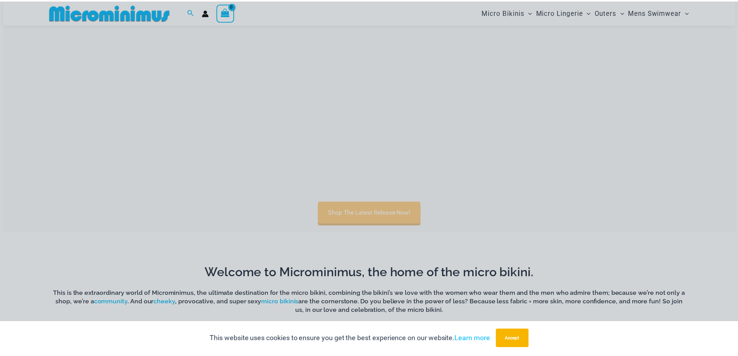
scroll to position [458, 0]
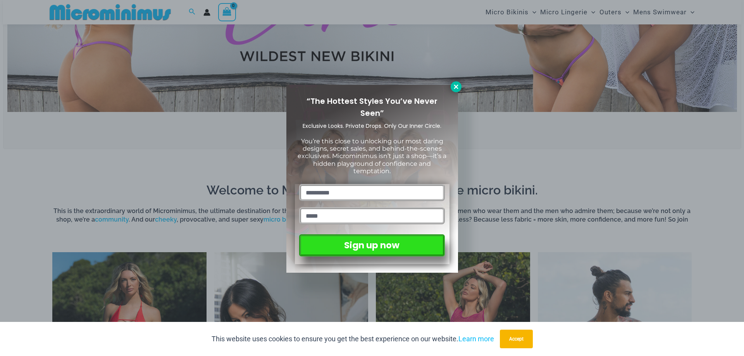
click at [457, 89] on icon at bounding box center [456, 86] width 7 height 7
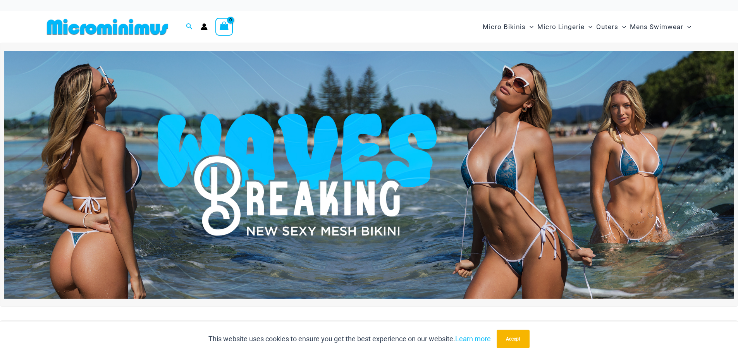
scroll to position [0, 0]
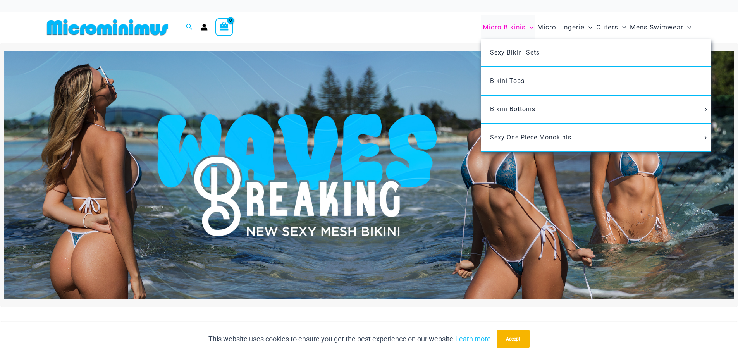
click at [498, 27] on span "Micro Bikinis" at bounding box center [504, 27] width 43 height 20
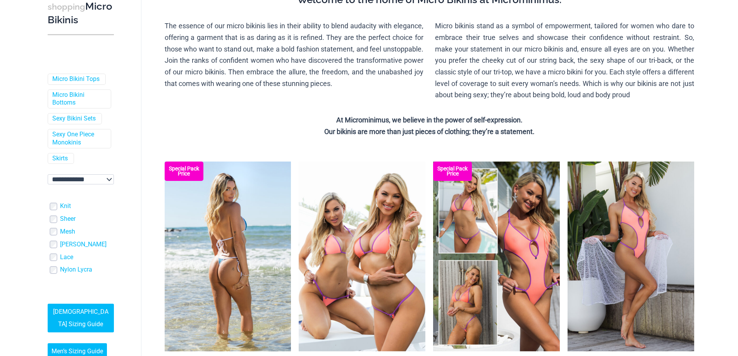
scroll to position [116, 0]
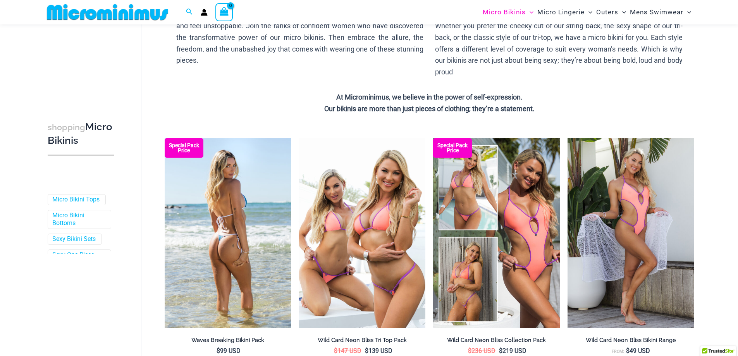
click at [249, 215] on img at bounding box center [228, 233] width 127 height 190
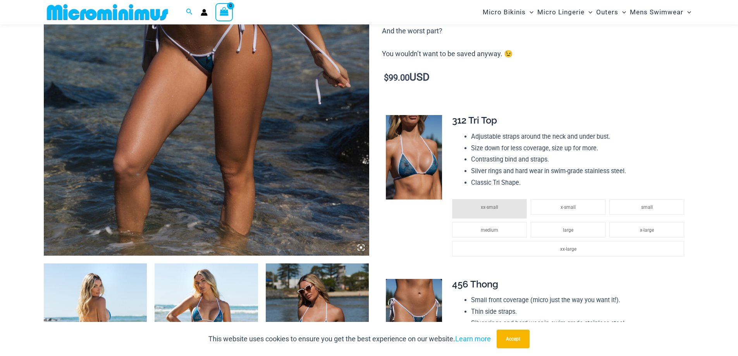
scroll to position [497, 0]
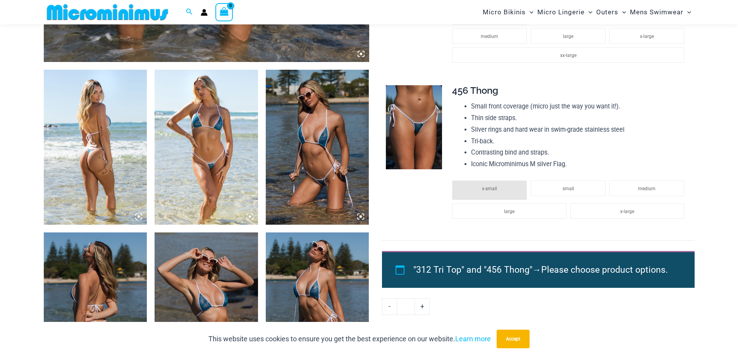
click at [139, 219] on icon at bounding box center [138, 216] width 7 height 7
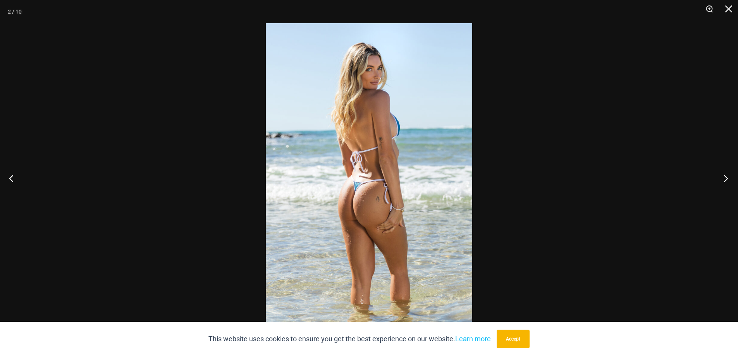
click at [726, 177] on button "Next" at bounding box center [723, 178] width 29 height 39
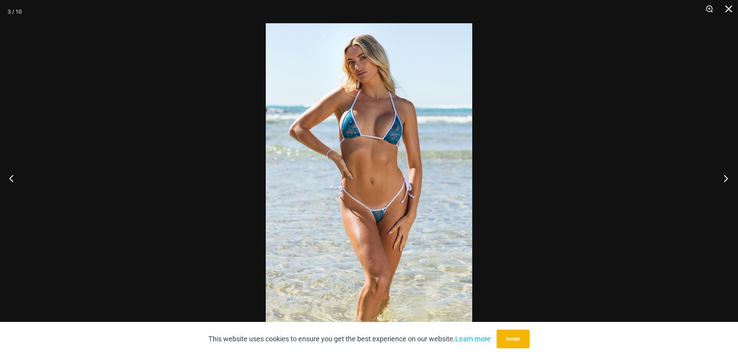
click at [724, 178] on button "Next" at bounding box center [723, 178] width 29 height 39
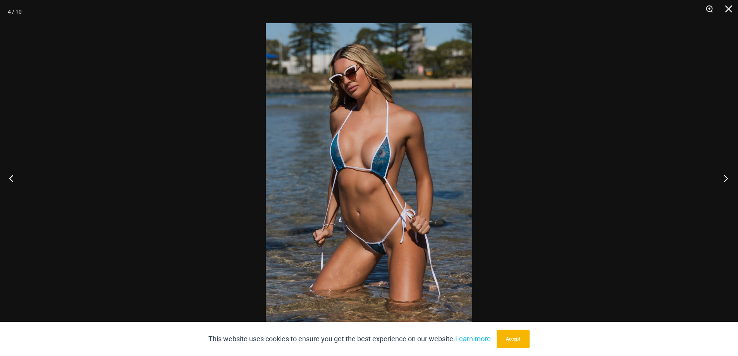
click at [724, 178] on button "Next" at bounding box center [723, 178] width 29 height 39
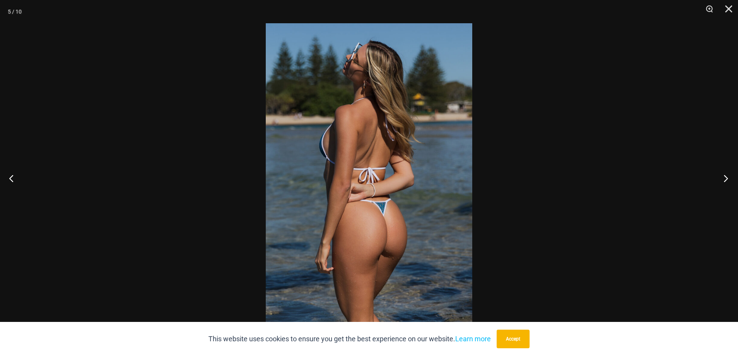
click at [724, 178] on button "Next" at bounding box center [723, 178] width 29 height 39
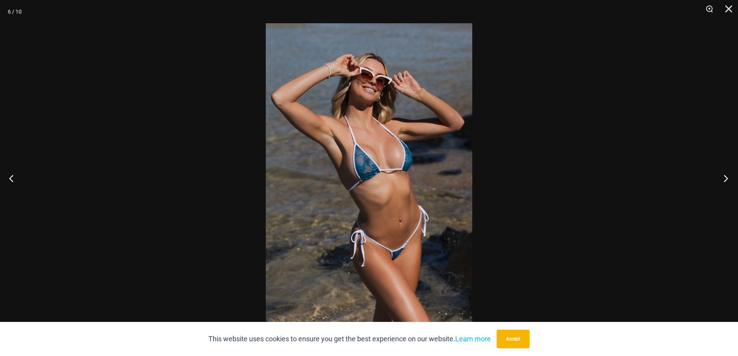
click at [724, 178] on button "Next" at bounding box center [723, 178] width 29 height 39
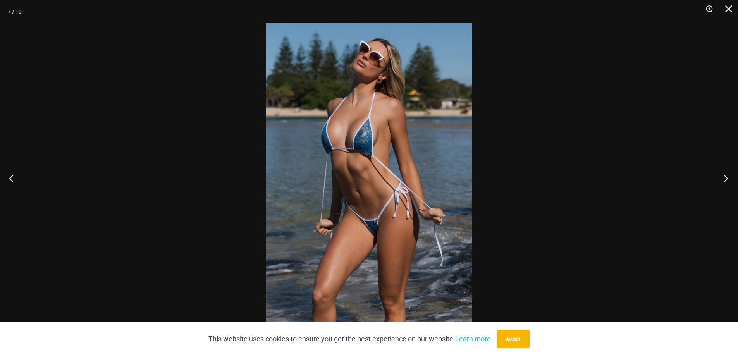
click at [724, 178] on button "Next" at bounding box center [723, 178] width 29 height 39
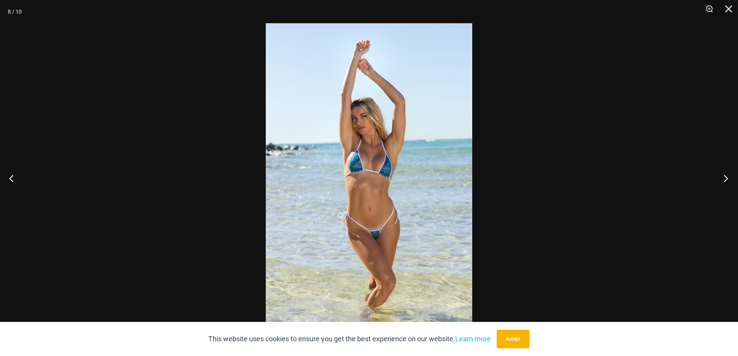
click at [724, 178] on button "Next" at bounding box center [723, 178] width 29 height 39
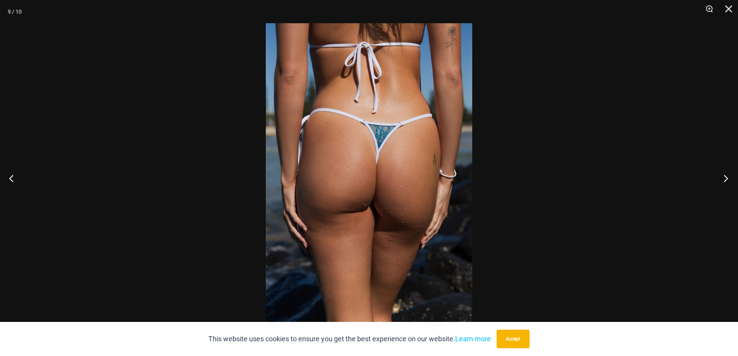
click at [724, 178] on button "Next" at bounding box center [723, 178] width 29 height 39
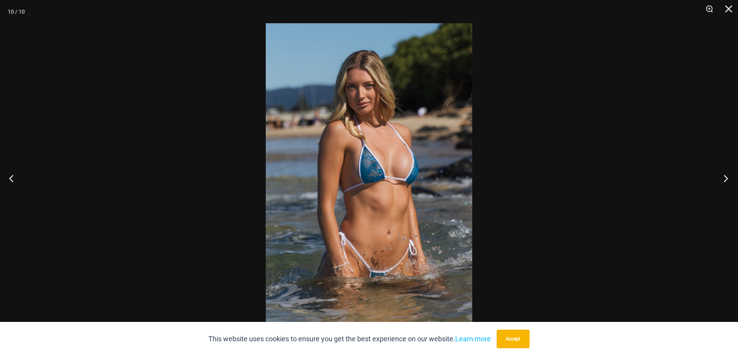
click at [724, 178] on button "Next" at bounding box center [723, 178] width 29 height 39
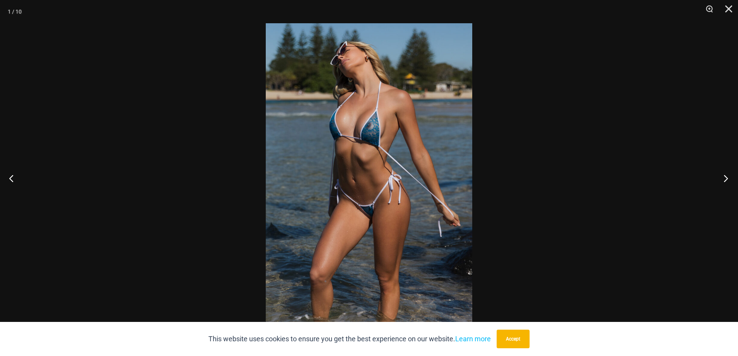
click at [724, 178] on button "Next" at bounding box center [723, 178] width 29 height 39
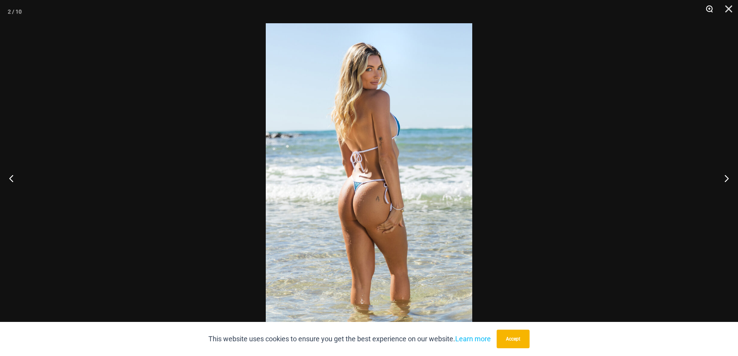
click at [705, 7] on button "Zoom" at bounding box center [706, 11] width 19 height 23
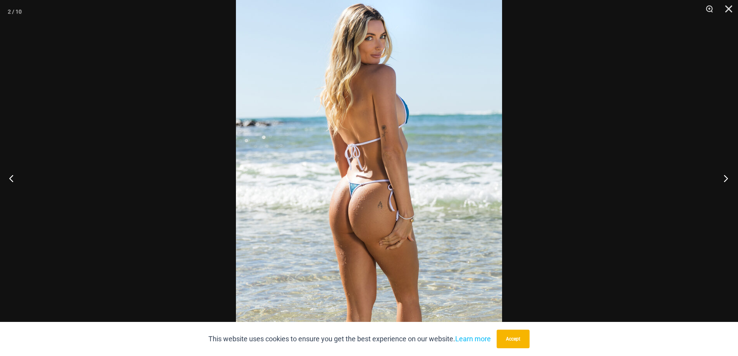
click at [729, 177] on button "Next" at bounding box center [723, 178] width 29 height 39
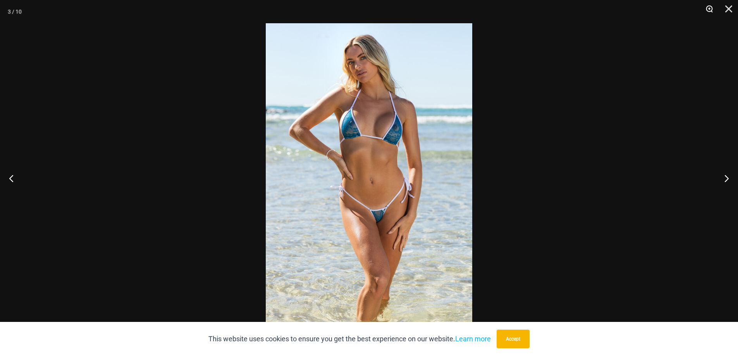
click at [714, 9] on button "Zoom" at bounding box center [706, 11] width 19 height 23
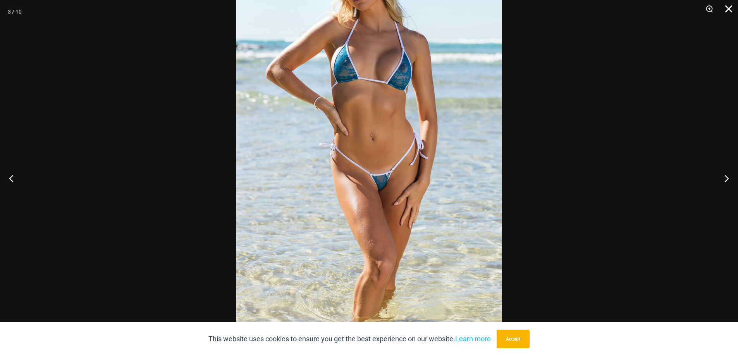
click at [724, 10] on button "Close" at bounding box center [725, 11] width 19 height 23
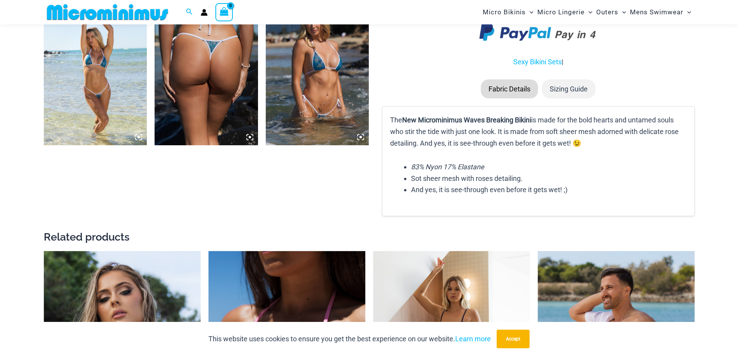
scroll to position [1039, 0]
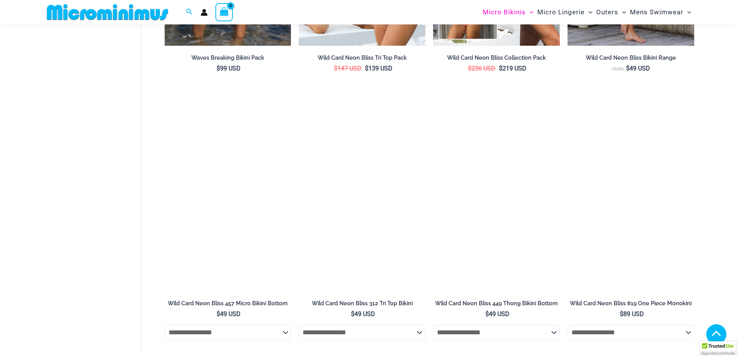
scroll to position [1167, 0]
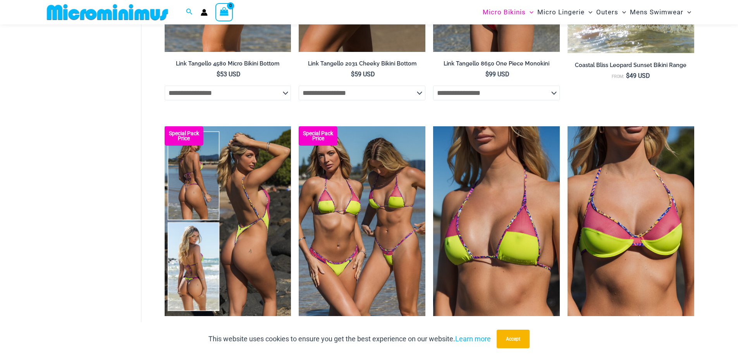
click at [274, 236] on img at bounding box center [228, 221] width 127 height 190
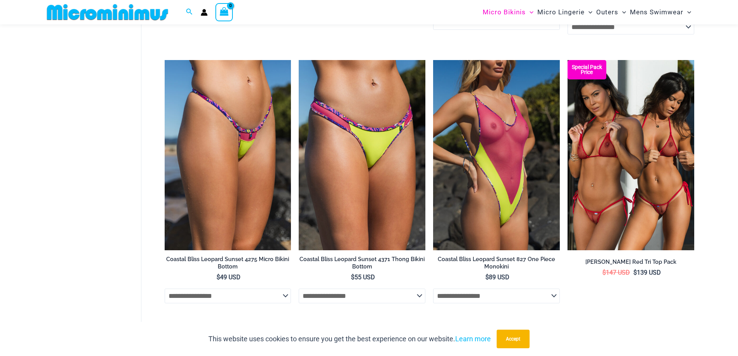
scroll to position [1515, 0]
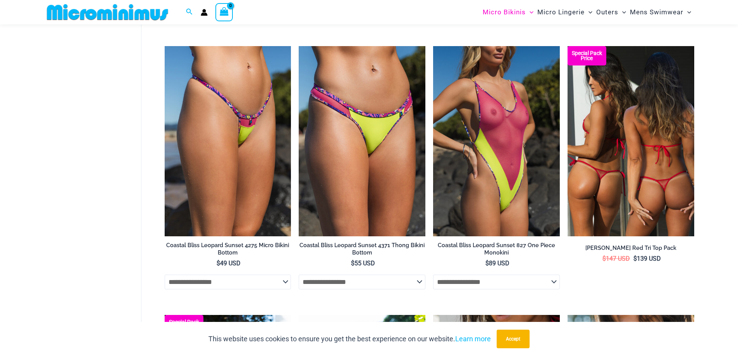
click at [583, 158] on img at bounding box center [631, 141] width 127 height 190
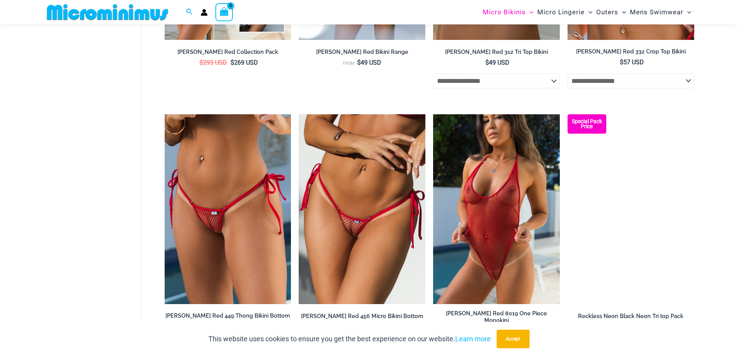
scroll to position [2213, 0]
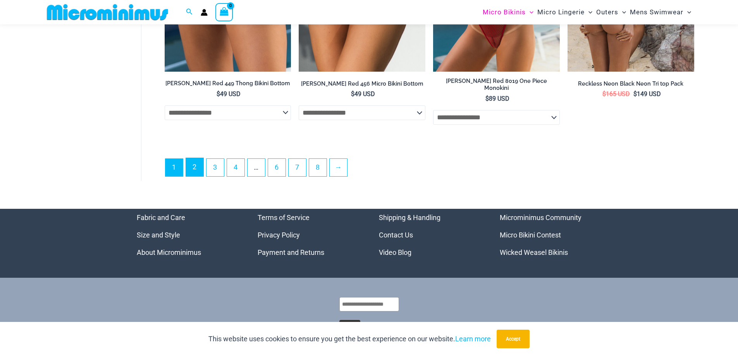
click at [201, 164] on link "2" at bounding box center [194, 167] width 17 height 18
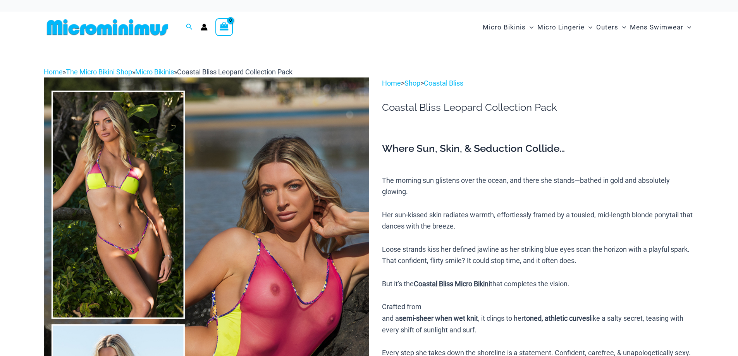
scroll to position [194, 0]
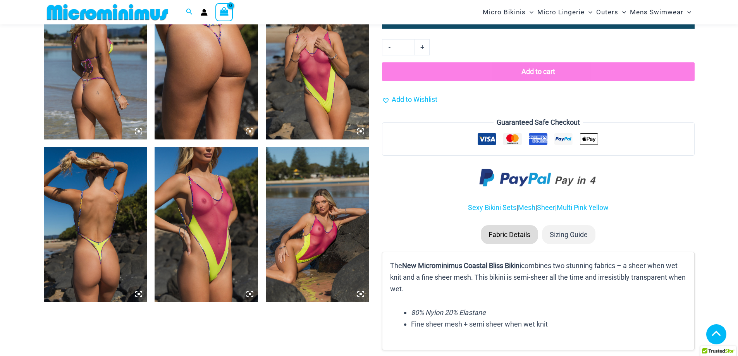
click at [252, 294] on icon at bounding box center [249, 294] width 7 height 7
click at [253, 292] on icon at bounding box center [252, 292] width 2 height 2
click at [247, 291] on icon at bounding box center [248, 292] width 2 height 2
click at [233, 218] on img at bounding box center [206, 224] width 103 height 155
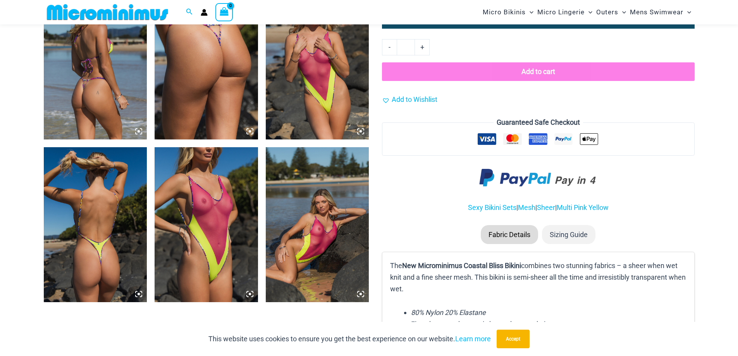
click at [249, 294] on icon at bounding box center [250, 294] width 2 height 2
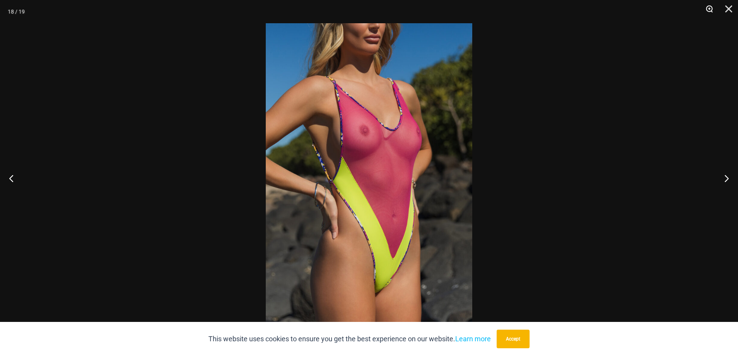
click at [705, 10] on button "Zoom" at bounding box center [706, 11] width 19 height 23
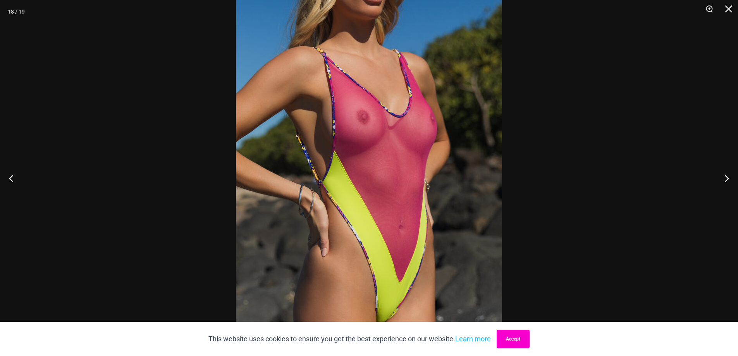
click at [530, 330] on button "Accept" at bounding box center [513, 339] width 33 height 19
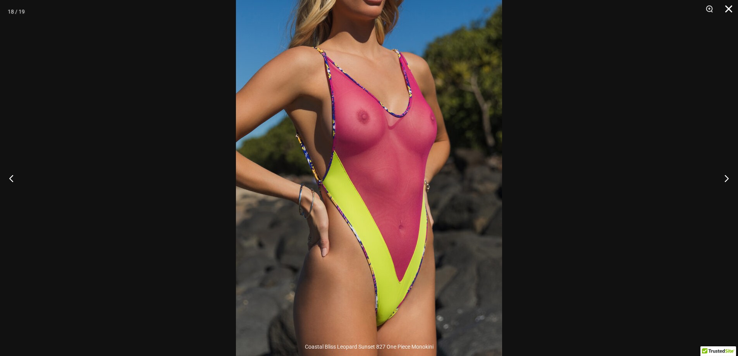
click at [726, 7] on button "Close" at bounding box center [725, 11] width 19 height 23
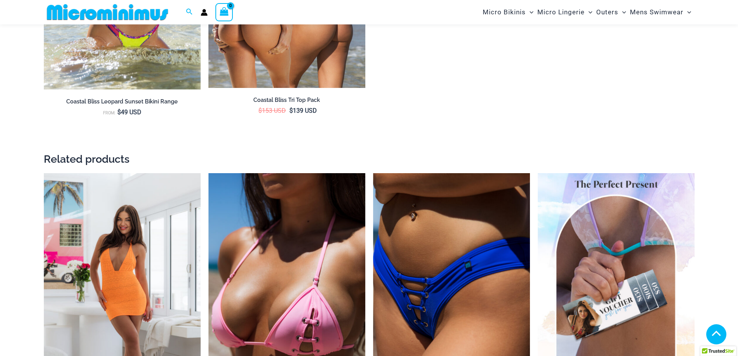
scroll to position [1891, 0]
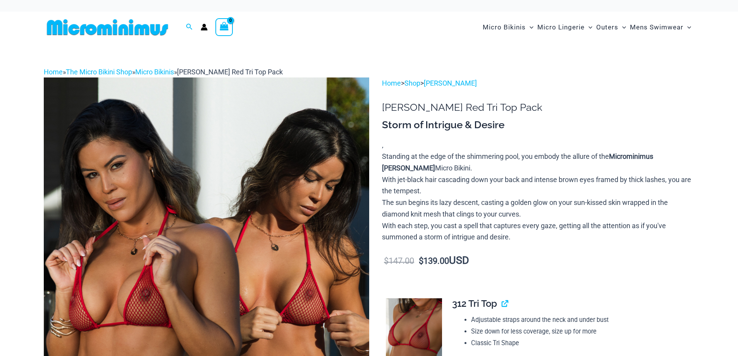
scroll to position [123, 0]
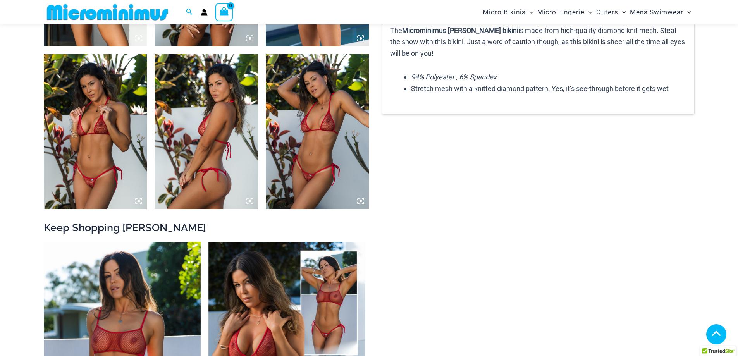
scroll to position [1194, 0]
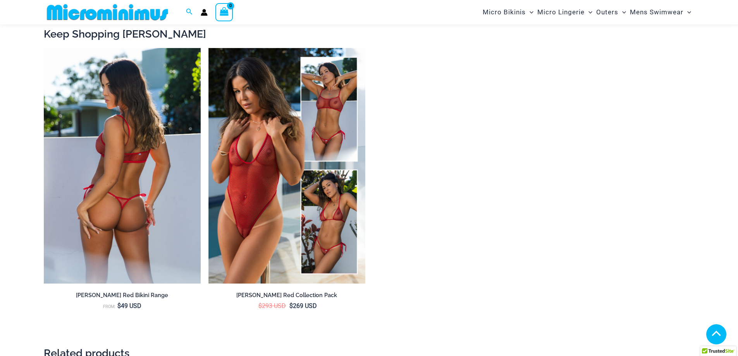
click at [109, 134] on img at bounding box center [122, 166] width 157 height 236
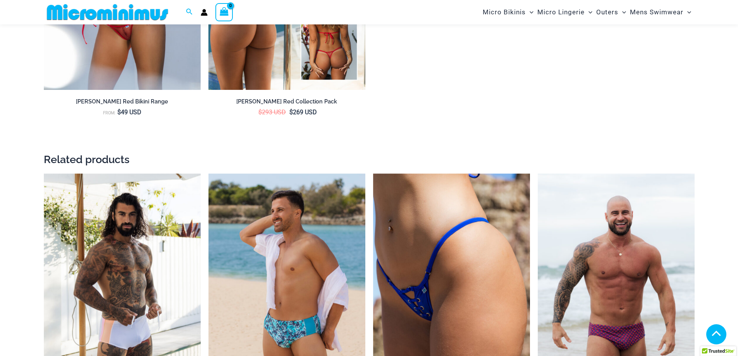
scroll to position [1155, 0]
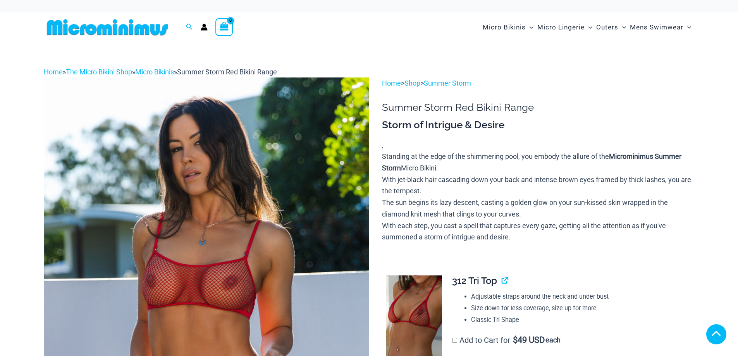
scroll to position [232, 0]
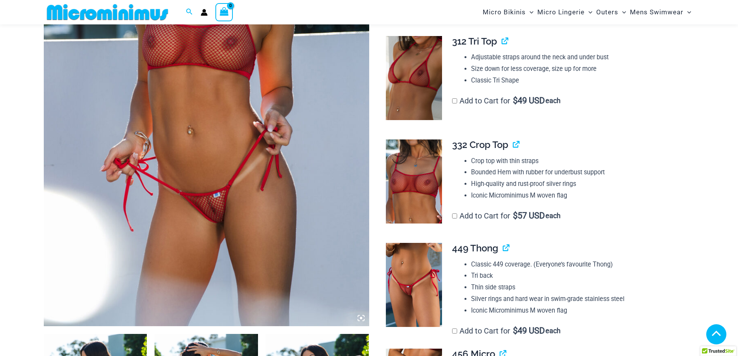
click at [364, 315] on icon at bounding box center [361, 318] width 7 height 7
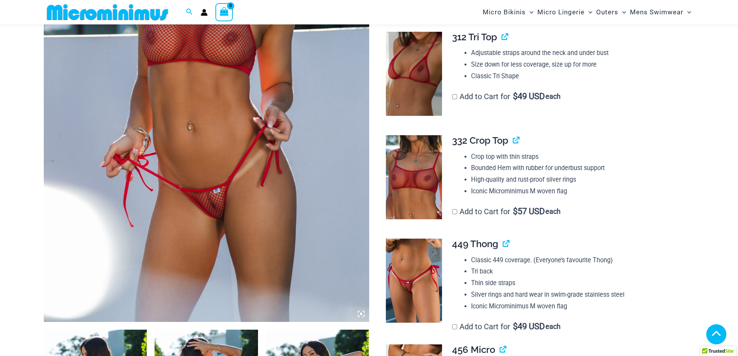
scroll to position [306, 0]
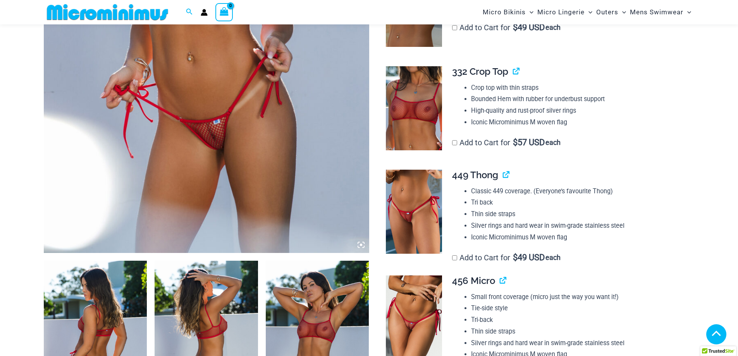
click at [359, 246] on icon at bounding box center [361, 244] width 7 height 7
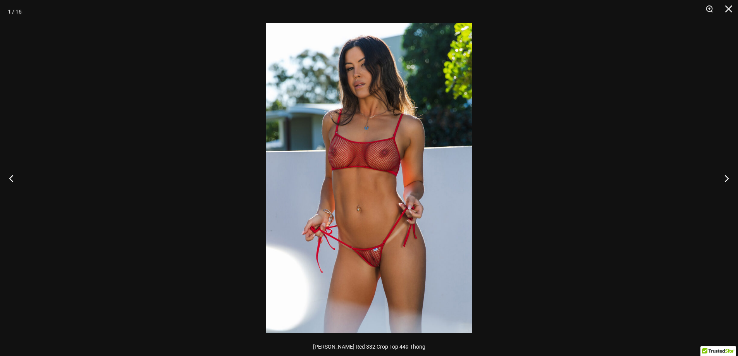
click at [372, 192] on img at bounding box center [369, 178] width 206 height 310
click at [368, 216] on img at bounding box center [369, 178] width 206 height 310
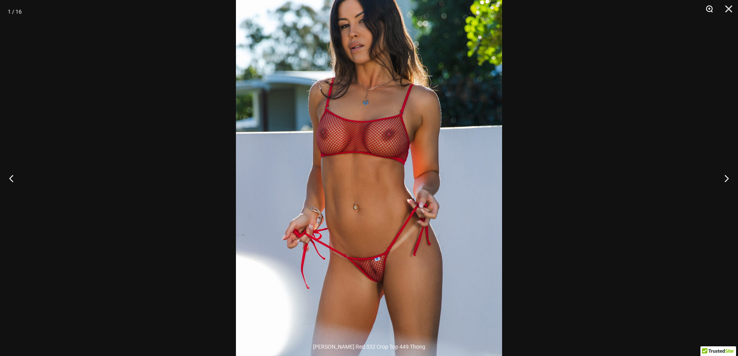
click at [715, 5] on button "Zoom" at bounding box center [706, 11] width 19 height 23
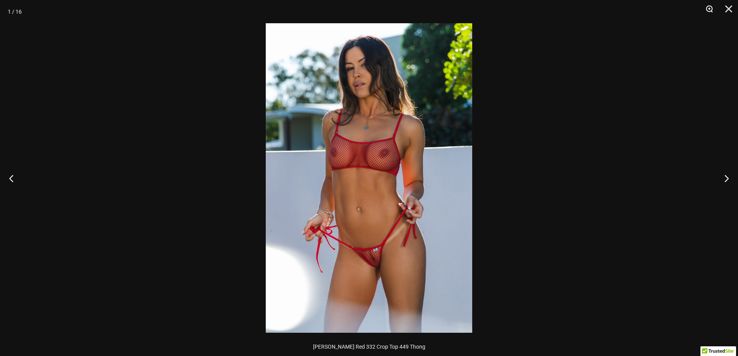
click at [715, 5] on button "Zoom" at bounding box center [706, 11] width 19 height 23
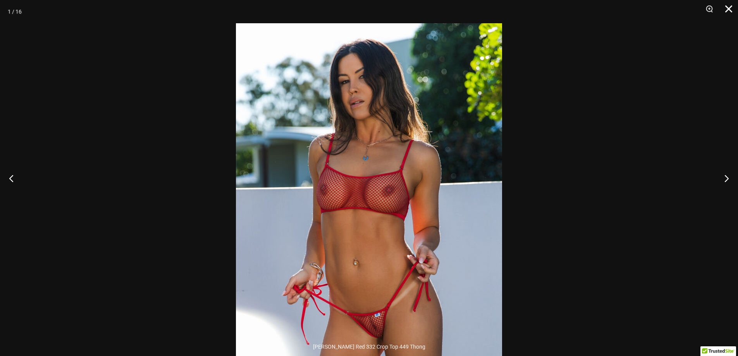
click at [725, 8] on button "Close" at bounding box center [725, 11] width 19 height 23
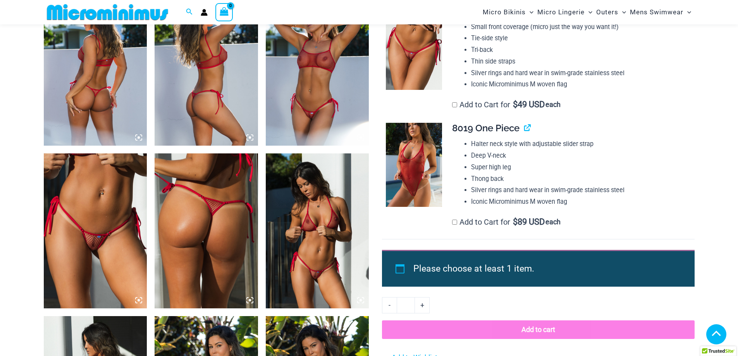
scroll to position [577, 0]
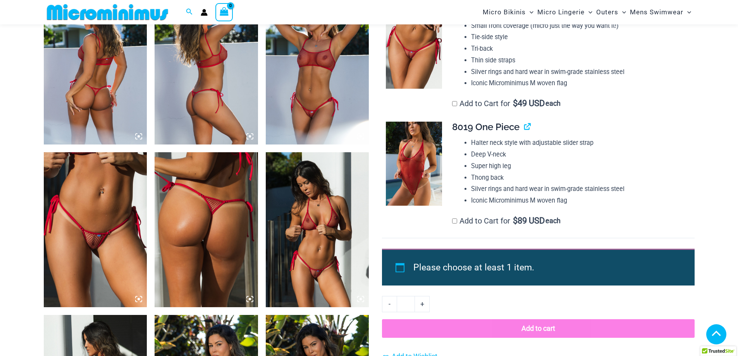
click at [141, 301] on icon at bounding box center [138, 299] width 7 height 7
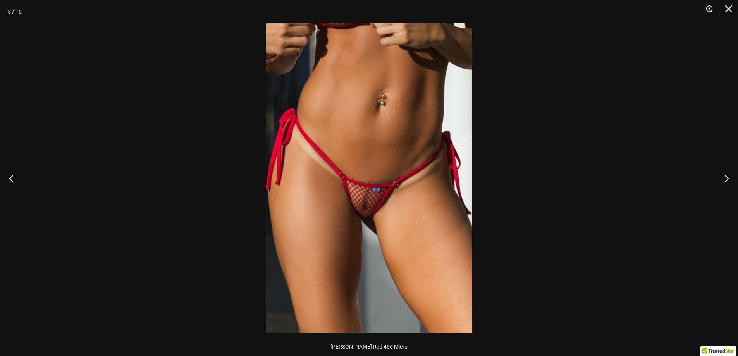
click at [373, 194] on img at bounding box center [369, 178] width 206 height 310
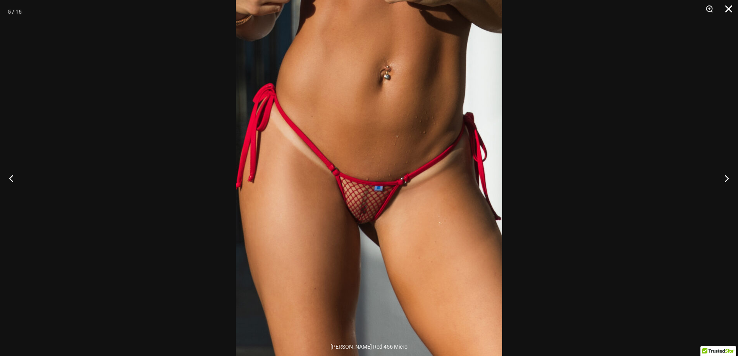
click at [725, 5] on button "Close" at bounding box center [725, 11] width 19 height 23
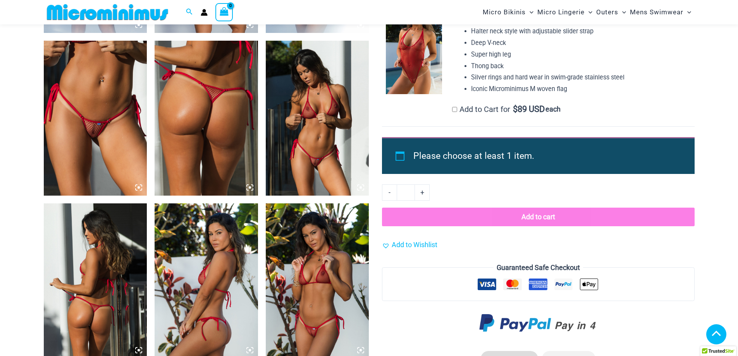
scroll to position [693, 0]
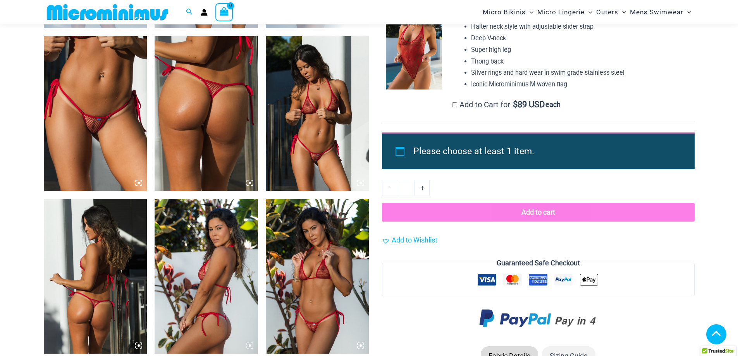
click at [334, 164] on img at bounding box center [317, 113] width 103 height 155
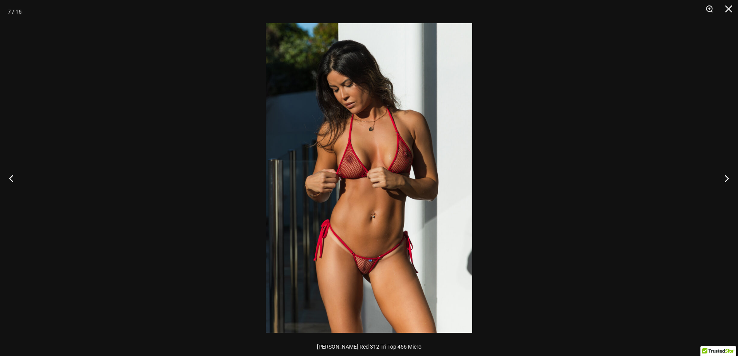
click at [413, 248] on img at bounding box center [369, 178] width 206 height 310
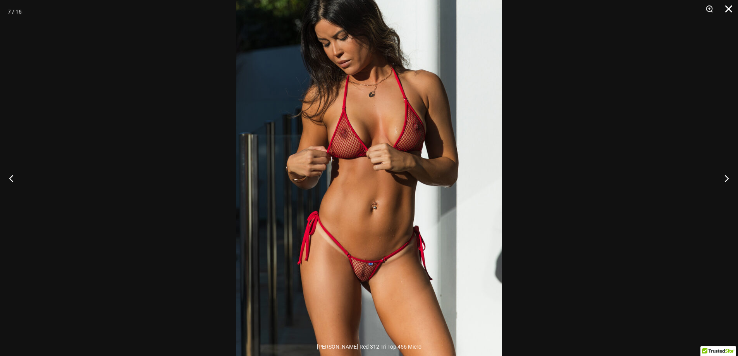
click at [722, 9] on button "Close" at bounding box center [725, 11] width 19 height 23
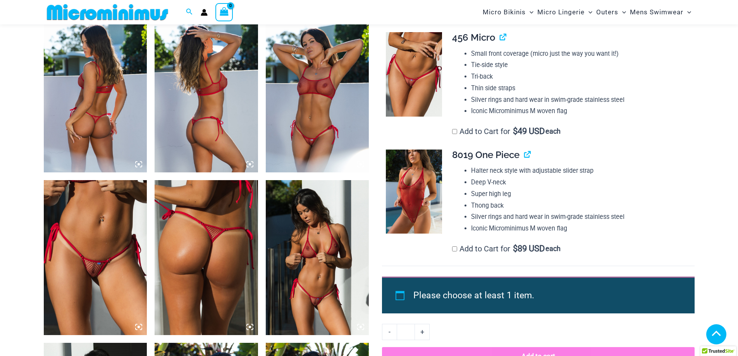
scroll to position [538, 0]
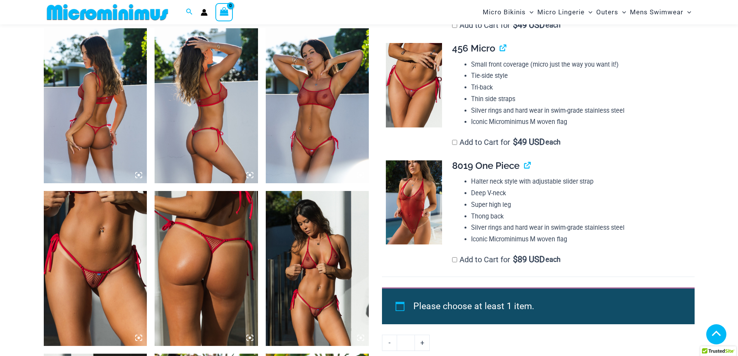
click at [412, 92] on img at bounding box center [414, 85] width 56 height 84
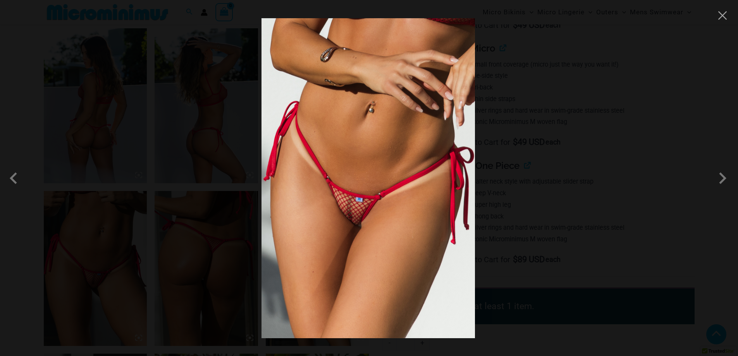
click at [396, 204] on img at bounding box center [368, 178] width 213 height 320
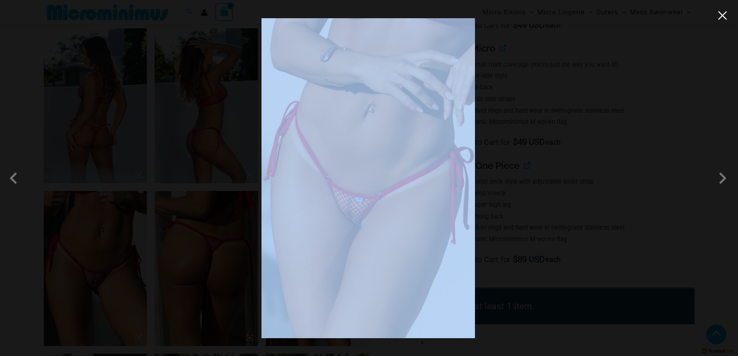
click at [726, 19] on div at bounding box center [369, 178] width 738 height 356
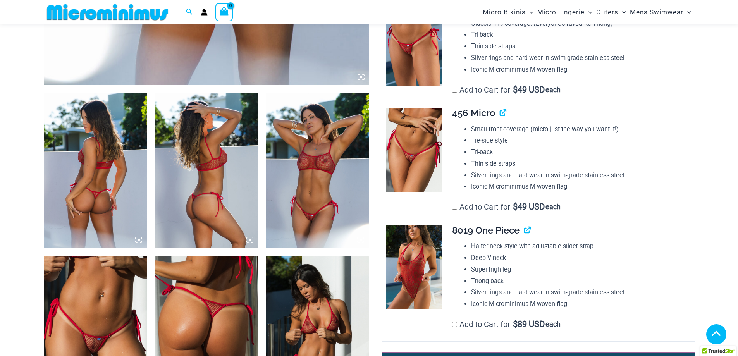
scroll to position [344, 0]
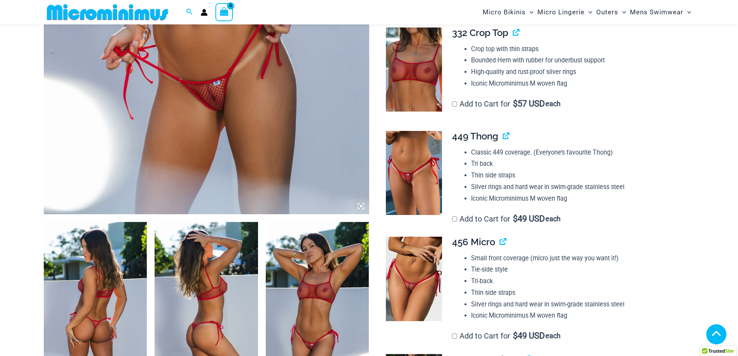
click at [447, 192] on td "**********" at bounding box center [569, 178] width 250 height 106
click at [427, 195] on img at bounding box center [414, 173] width 56 height 84
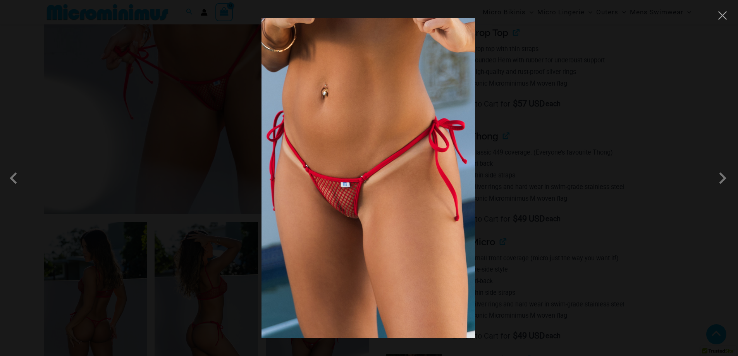
click at [724, 23] on div at bounding box center [369, 178] width 738 height 356
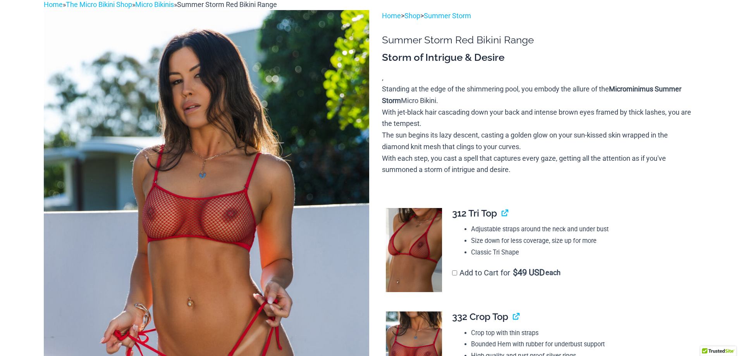
scroll to position [0, 0]
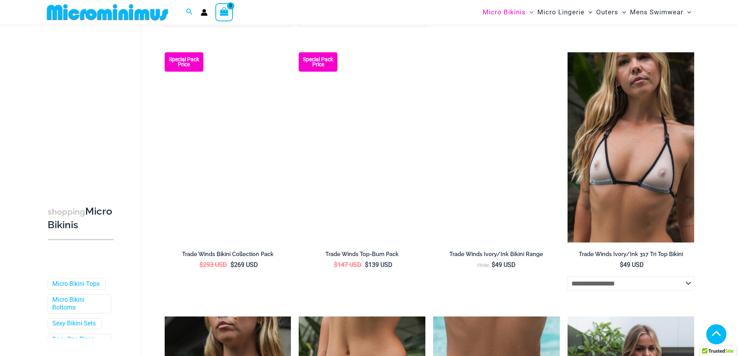
scroll to position [1117, 0]
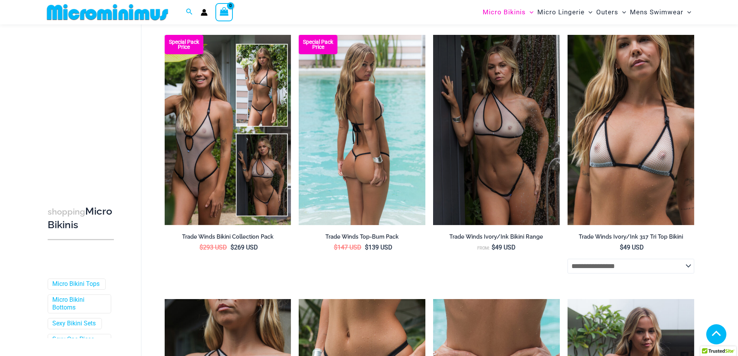
click at [364, 143] on img at bounding box center [362, 130] width 127 height 190
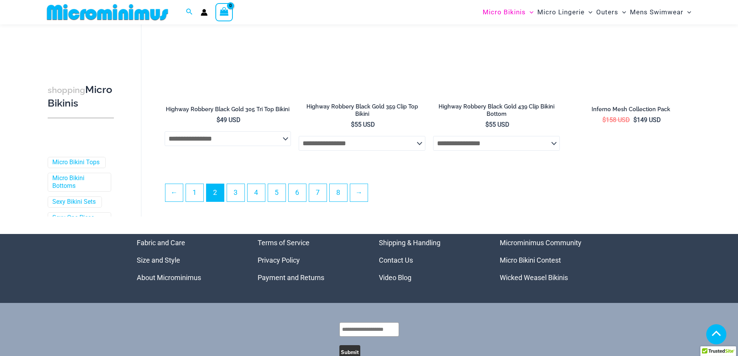
scroll to position [2046, 0]
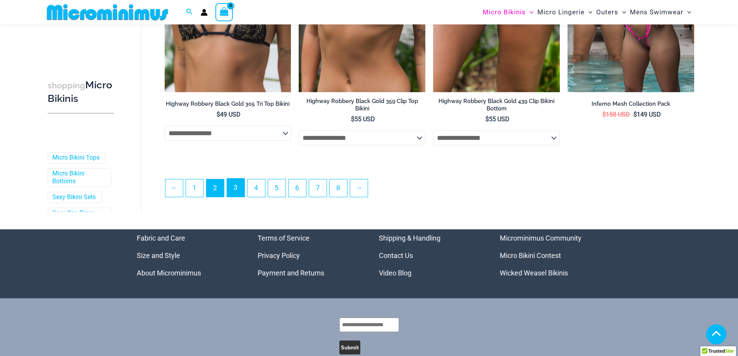
click at [240, 188] on link "3" at bounding box center [235, 188] width 17 height 18
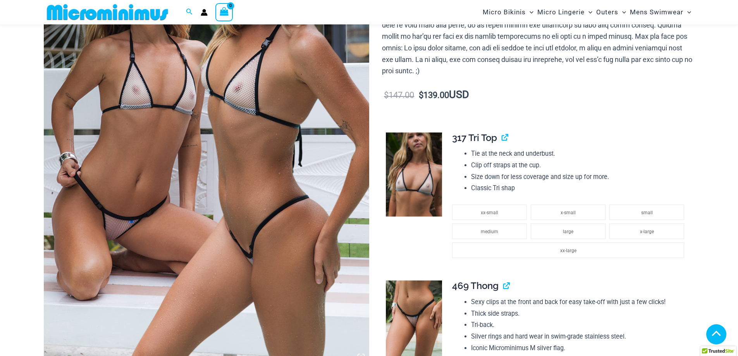
scroll to position [380, 0]
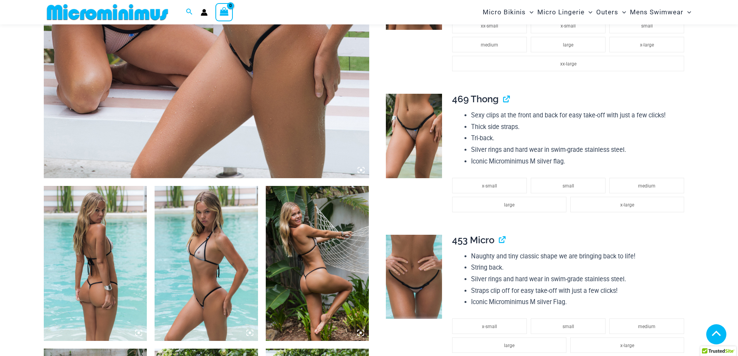
click at [396, 101] on img at bounding box center [414, 136] width 56 height 84
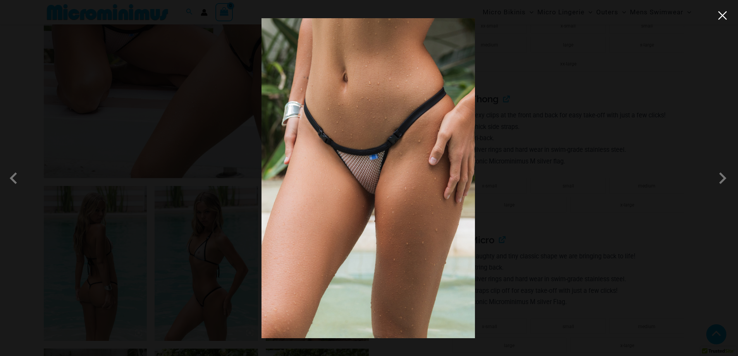
click at [723, 21] on button "Close" at bounding box center [723, 16] width 12 height 12
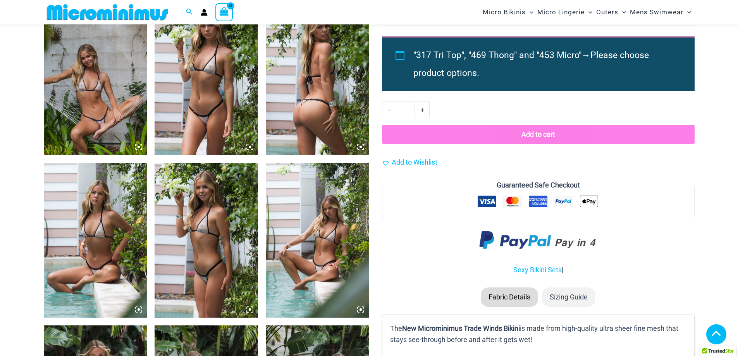
scroll to position [923, 0]
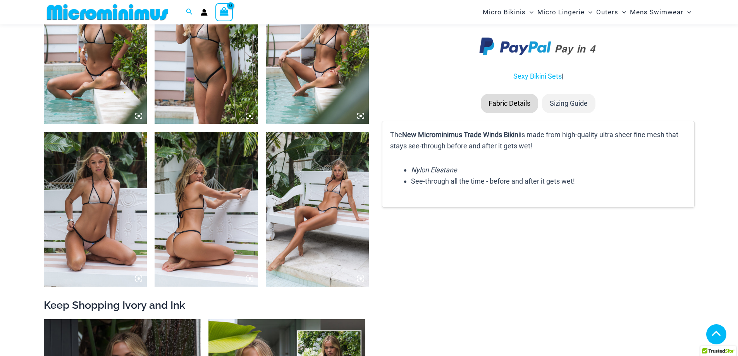
click at [105, 217] on img at bounding box center [95, 209] width 103 height 155
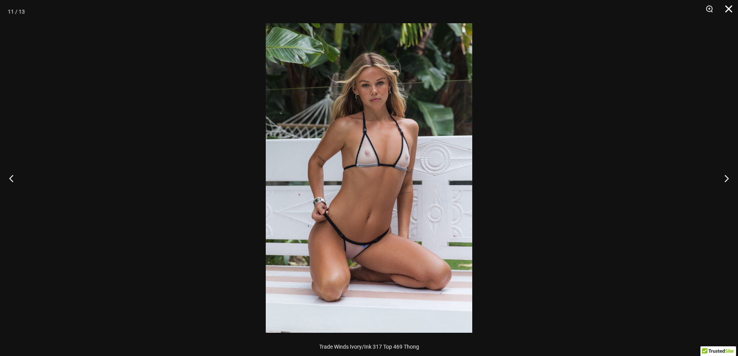
click at [731, 5] on button "Close" at bounding box center [725, 11] width 19 height 23
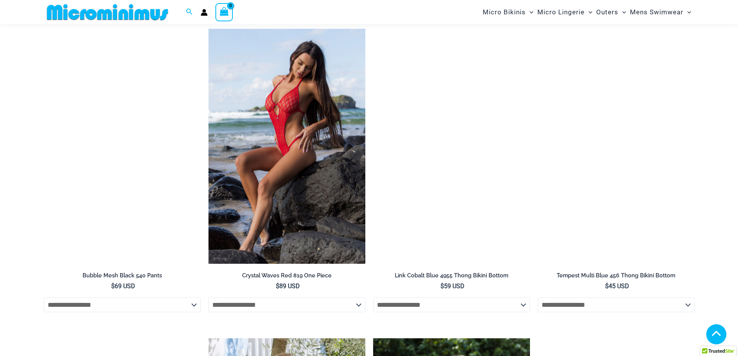
scroll to position [1543, 0]
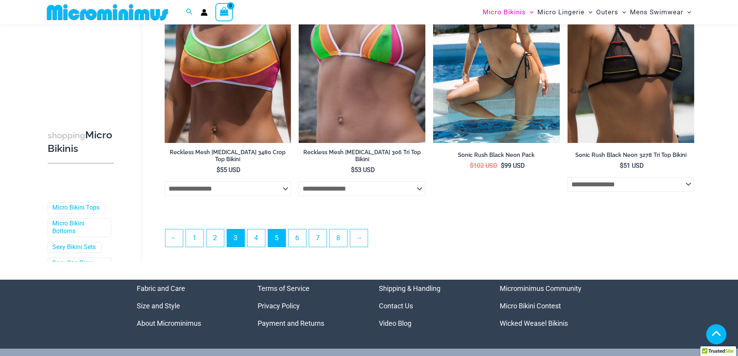
scroll to position [2008, 0]
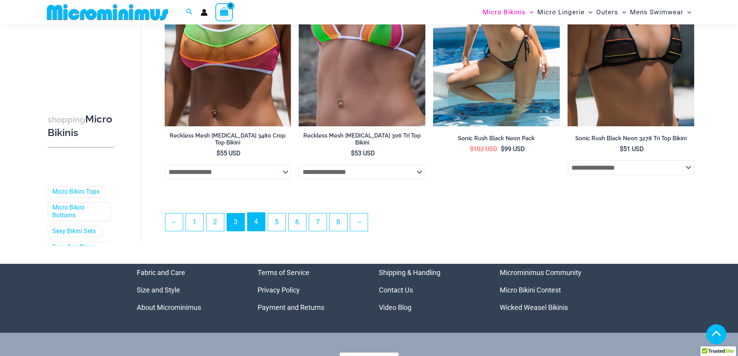
click at [254, 219] on link "4" at bounding box center [256, 222] width 17 height 18
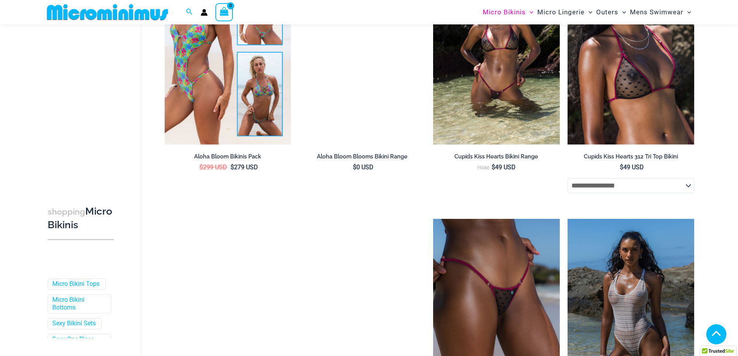
scroll to position [1000, 0]
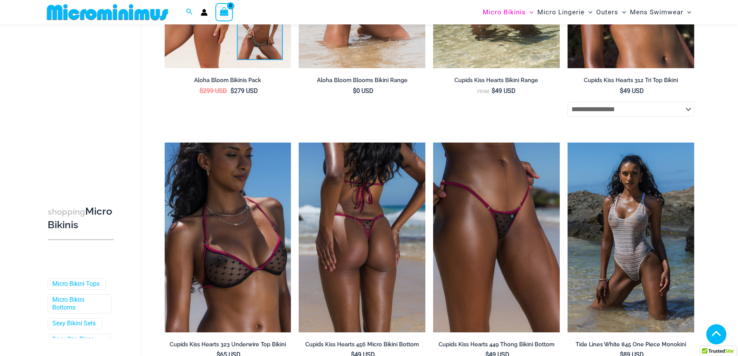
click at [349, 209] on img at bounding box center [362, 238] width 127 height 190
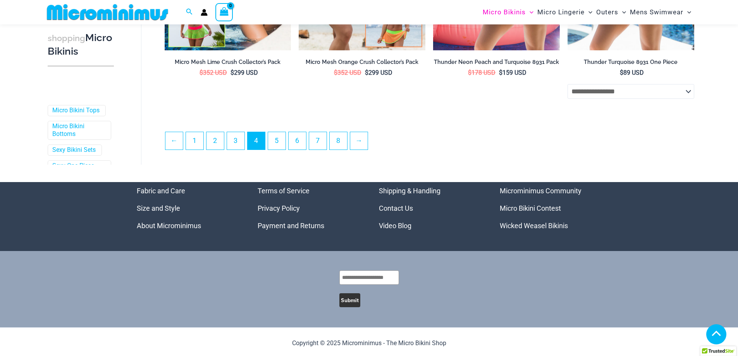
scroll to position [2061, 0]
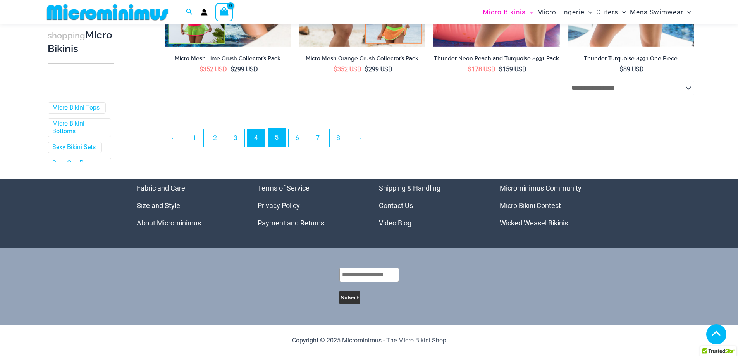
click at [283, 132] on link "5" at bounding box center [276, 138] width 17 height 18
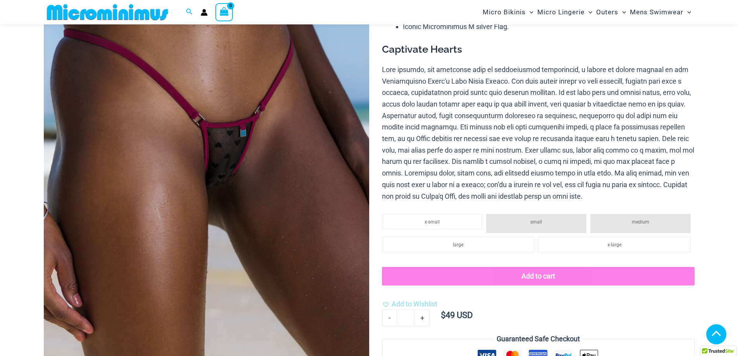
scroll to position [535, 0]
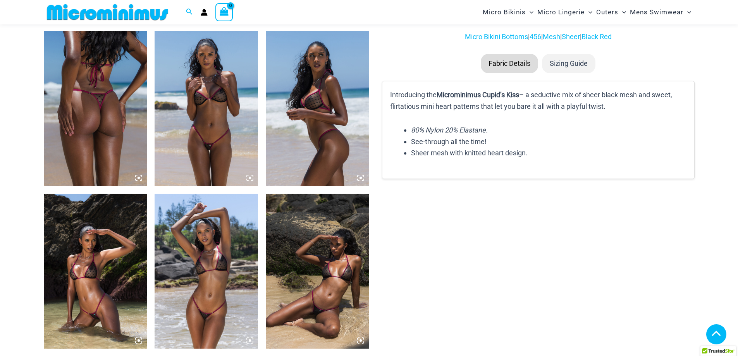
click at [113, 277] on img at bounding box center [95, 271] width 103 height 155
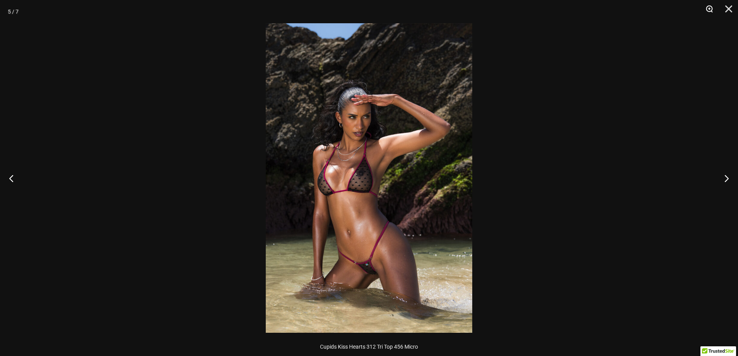
click at [703, 9] on button "Zoom" at bounding box center [706, 11] width 19 height 23
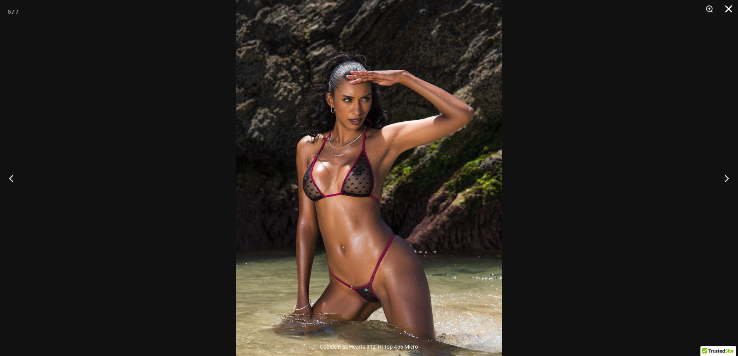
click at [727, 9] on button "Close" at bounding box center [725, 11] width 19 height 23
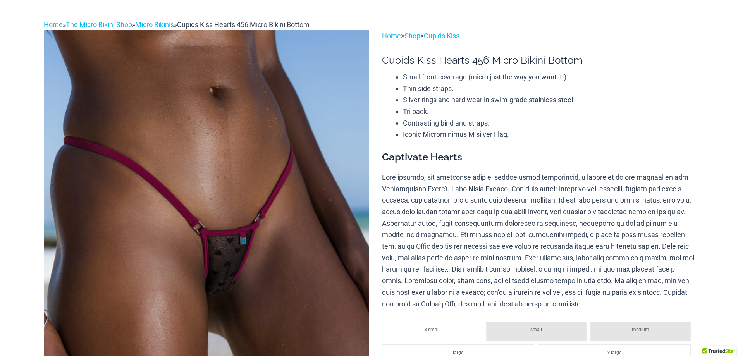
scroll to position [0, 0]
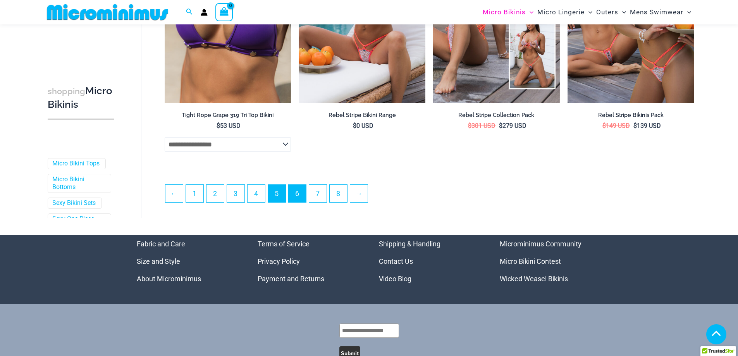
scroll to position [2027, 0]
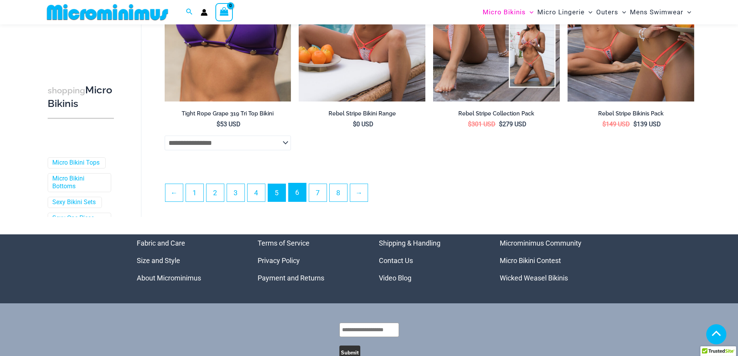
click at [301, 191] on link "6" at bounding box center [297, 192] width 17 height 18
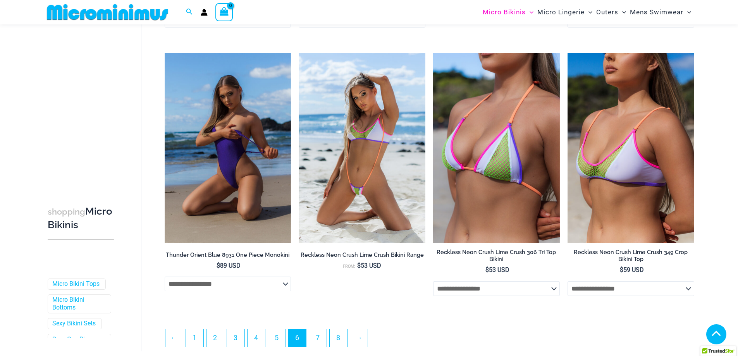
scroll to position [1891, 0]
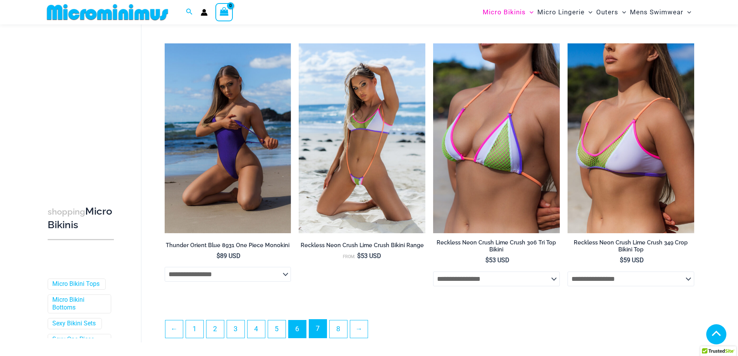
click at [319, 329] on link "7" at bounding box center [317, 329] width 17 height 18
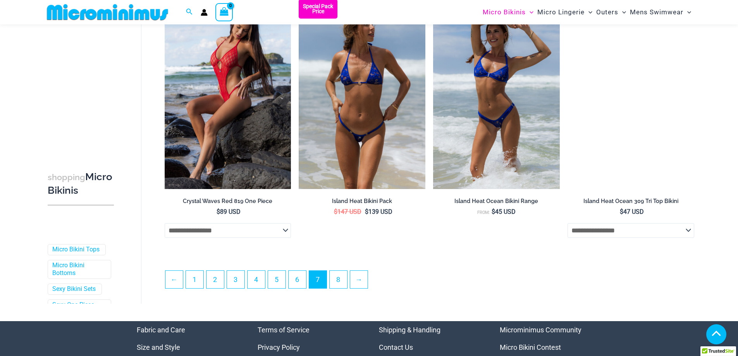
scroll to position [2086, 0]
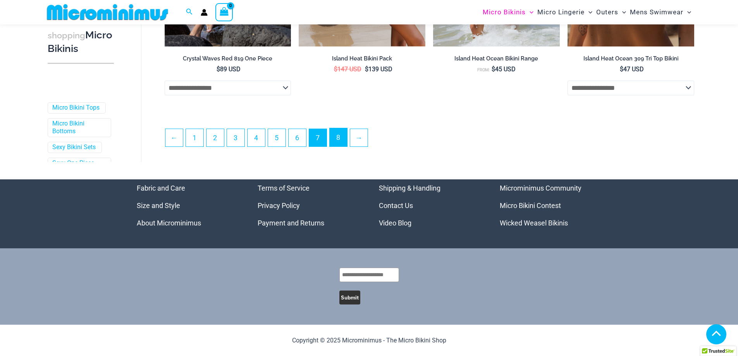
click at [344, 136] on link "8" at bounding box center [338, 137] width 17 height 18
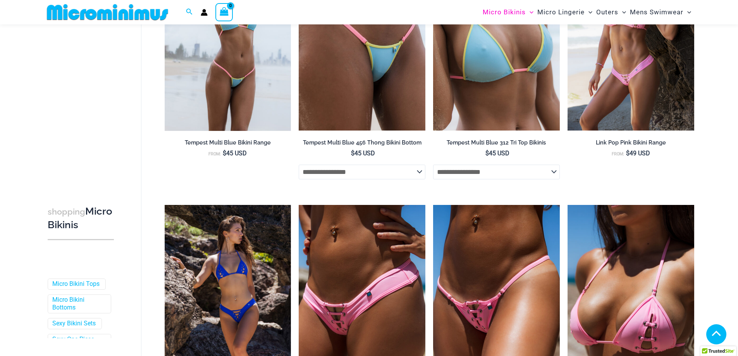
scroll to position [389, 0]
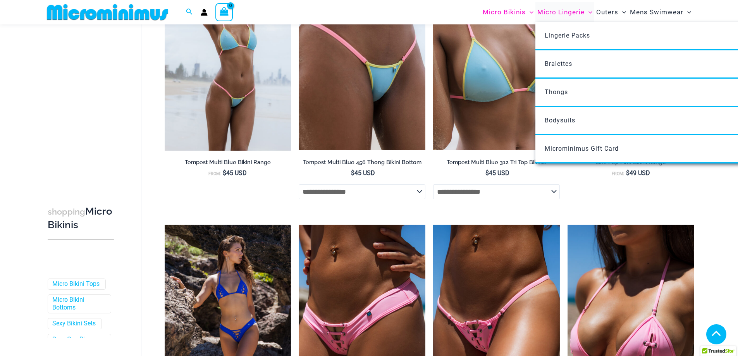
click at [556, 10] on span "Micro Lingerie" at bounding box center [560, 12] width 47 height 20
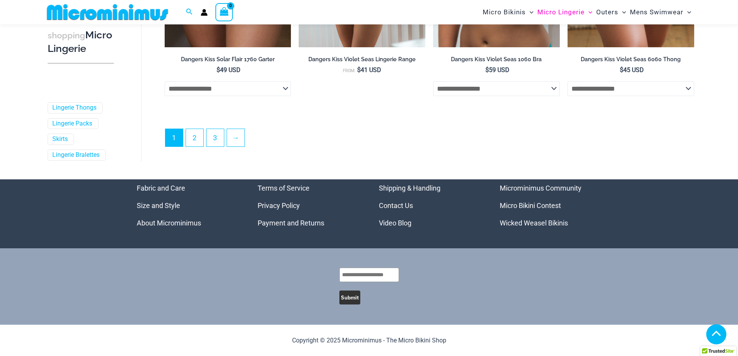
scroll to position [2108, 0]
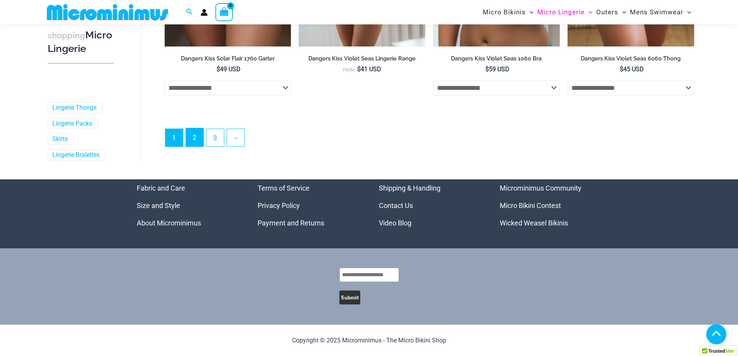
click at [193, 136] on link "2" at bounding box center [194, 137] width 17 height 18
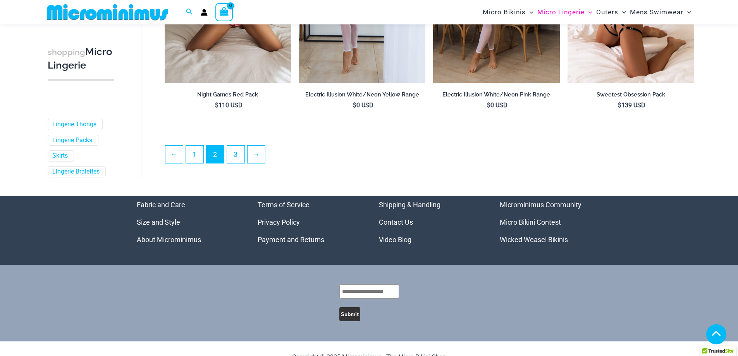
scroll to position [2047, 0]
click at [236, 157] on link "3" at bounding box center [235, 154] width 17 height 18
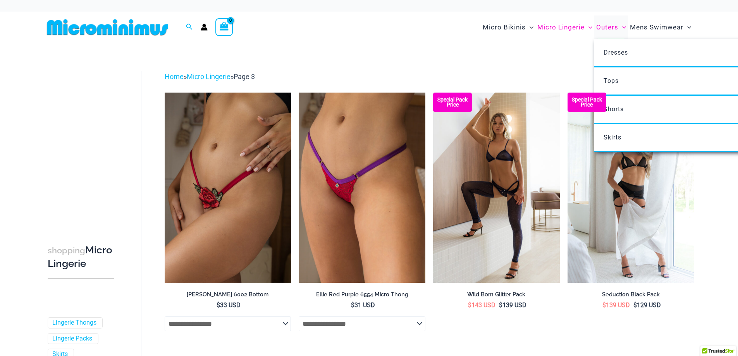
click at [606, 29] on span "Outers" at bounding box center [607, 27] width 22 height 20
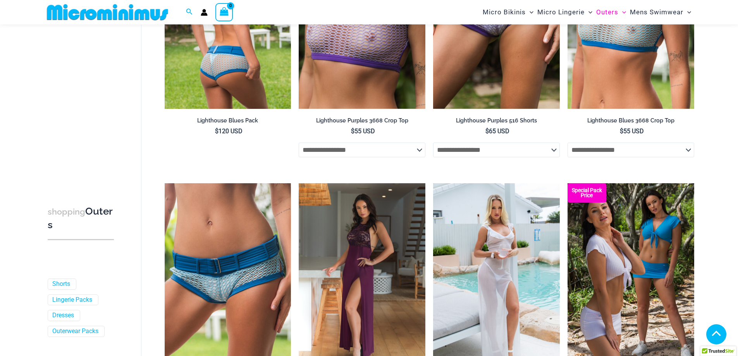
scroll to position [1124, 0]
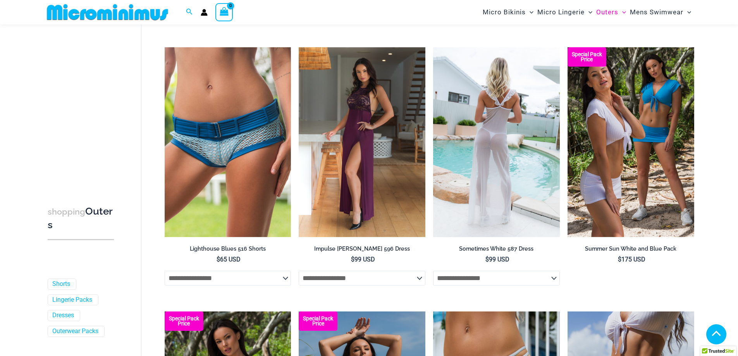
click at [518, 136] on img at bounding box center [496, 142] width 127 height 190
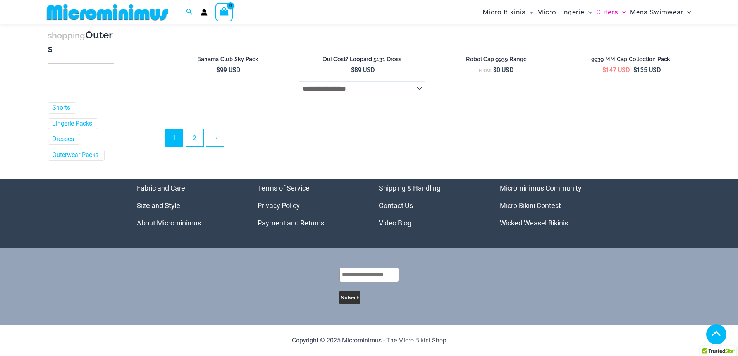
scroll to position [2108, 0]
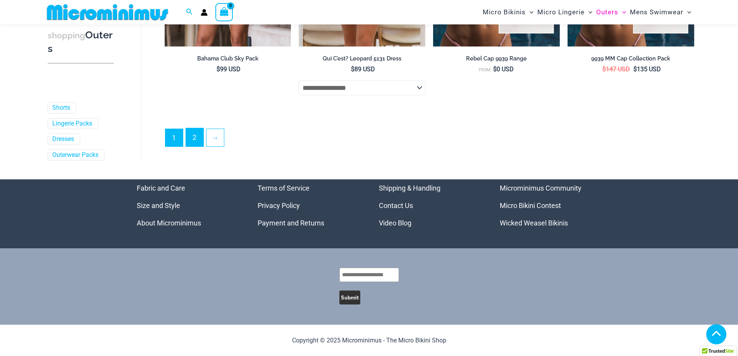
click at [197, 137] on link "2" at bounding box center [194, 137] width 17 height 18
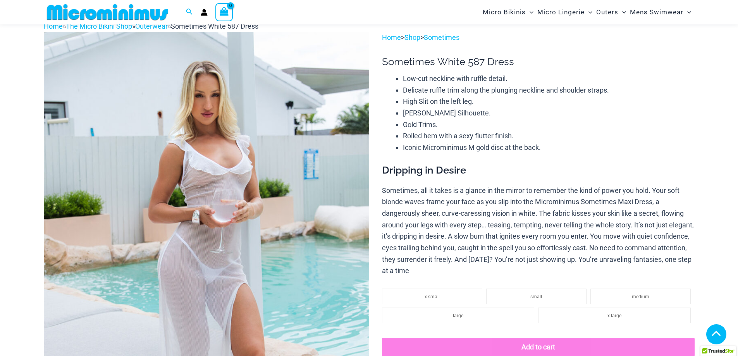
scroll to position [1161, 0]
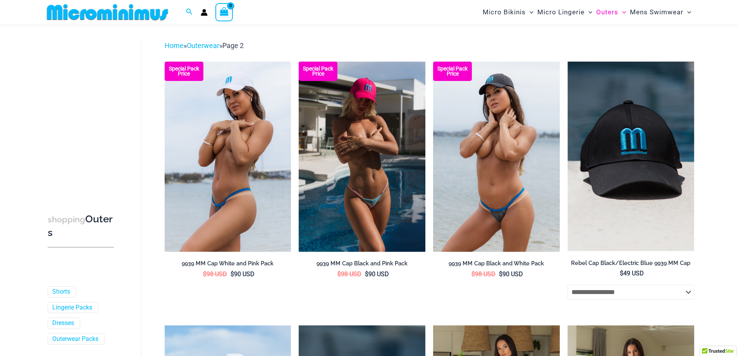
scroll to position [15, 0]
